Goal: Navigation & Orientation: Find specific page/section

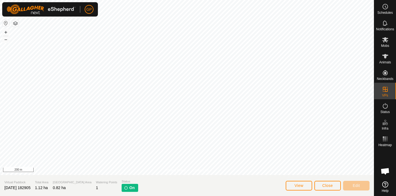
click at [328, 187] on span "Close" at bounding box center [327, 185] width 10 height 4
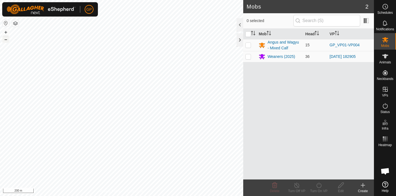
click at [6, 40] on button "–" at bounding box center [5, 39] width 7 height 7
click at [6, 31] on button "+" at bounding box center [5, 32] width 7 height 7
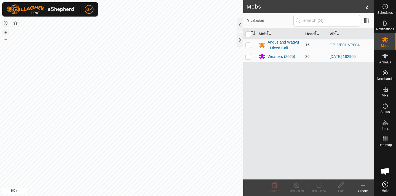
click at [6, 31] on button "+" at bounding box center [5, 32] width 7 height 7
click at [88, 0] on html "GP Schedules Notifications Mobs Animals Neckbands VPs Status Infra Heatmap Help…" at bounding box center [198, 98] width 396 height 196
click at [103, 196] on html "GP Schedules Notifications Mobs Animals Neckbands VPs Status Infra Heatmap Help…" at bounding box center [198, 98] width 396 height 196
click at [239, 24] on div at bounding box center [239, 24] width 7 height 13
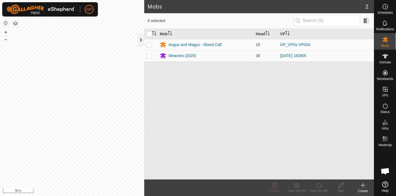
click at [142, 38] on div at bounding box center [140, 39] width 7 height 13
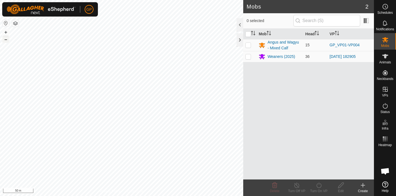
click at [5, 39] on button "–" at bounding box center [5, 39] width 7 height 7
